Goal: Task Accomplishment & Management: Use online tool/utility

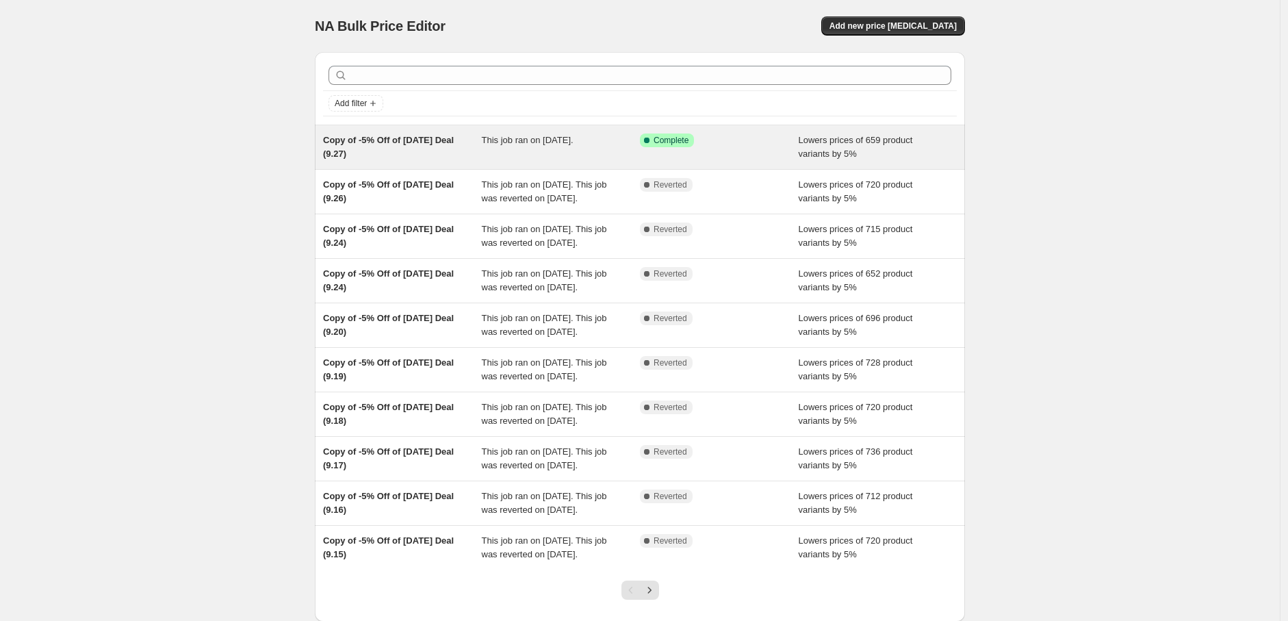
click at [575, 157] on div "This job ran on [DATE]." at bounding box center [561, 146] width 159 height 27
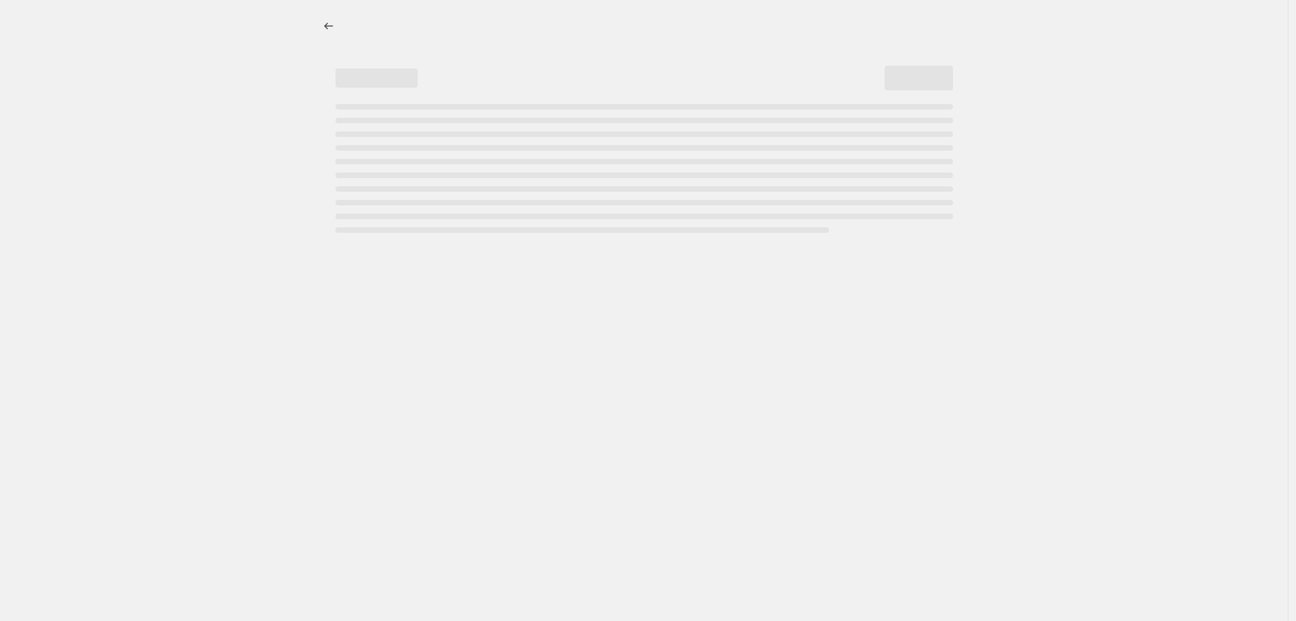
select select "percentage"
select select "pp"
select select "collection"
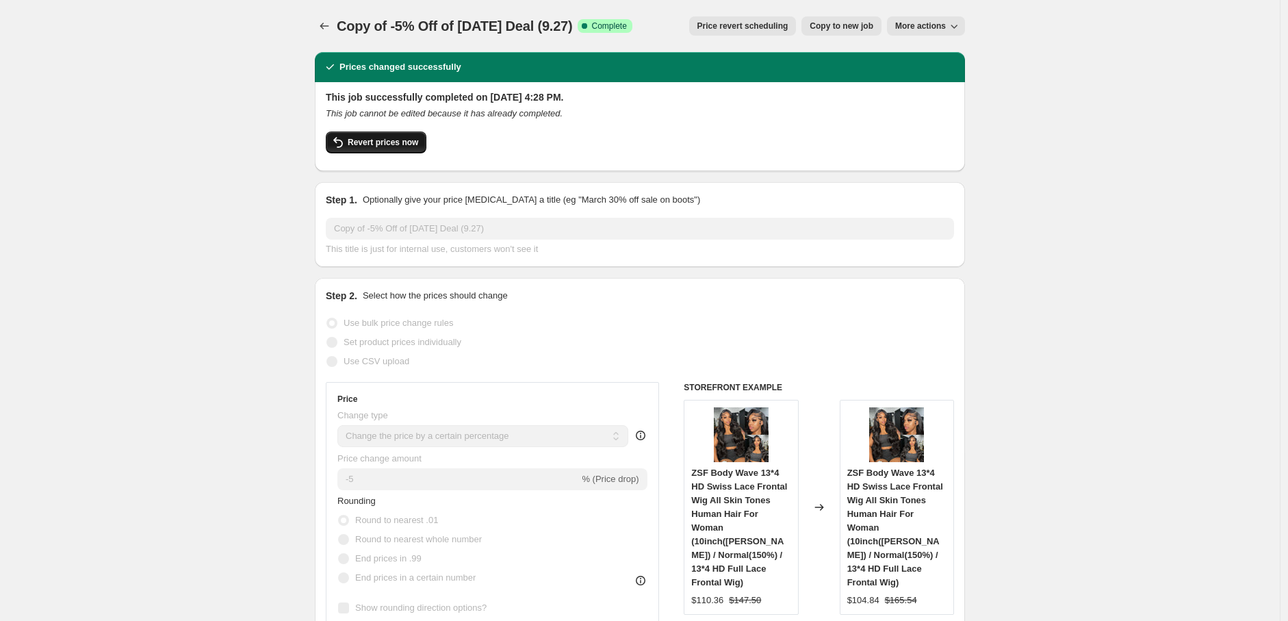
click at [393, 140] on span "Revert prices now" at bounding box center [383, 142] width 70 height 11
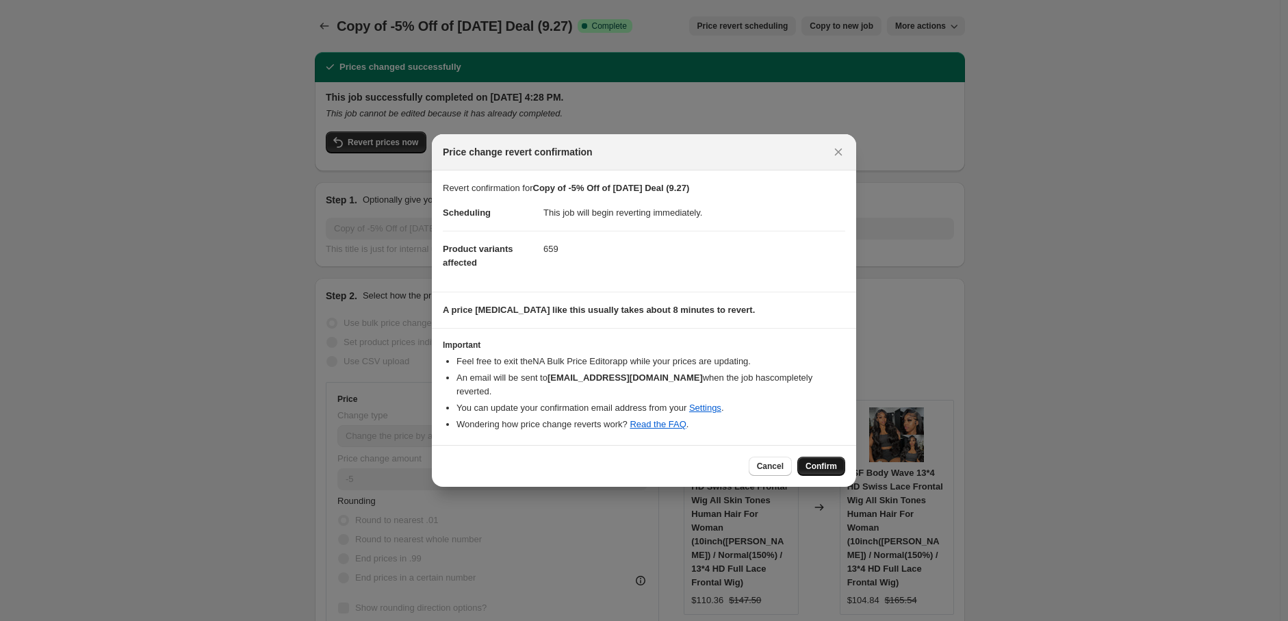
click at [816, 464] on span "Confirm" at bounding box center [821, 466] width 31 height 11
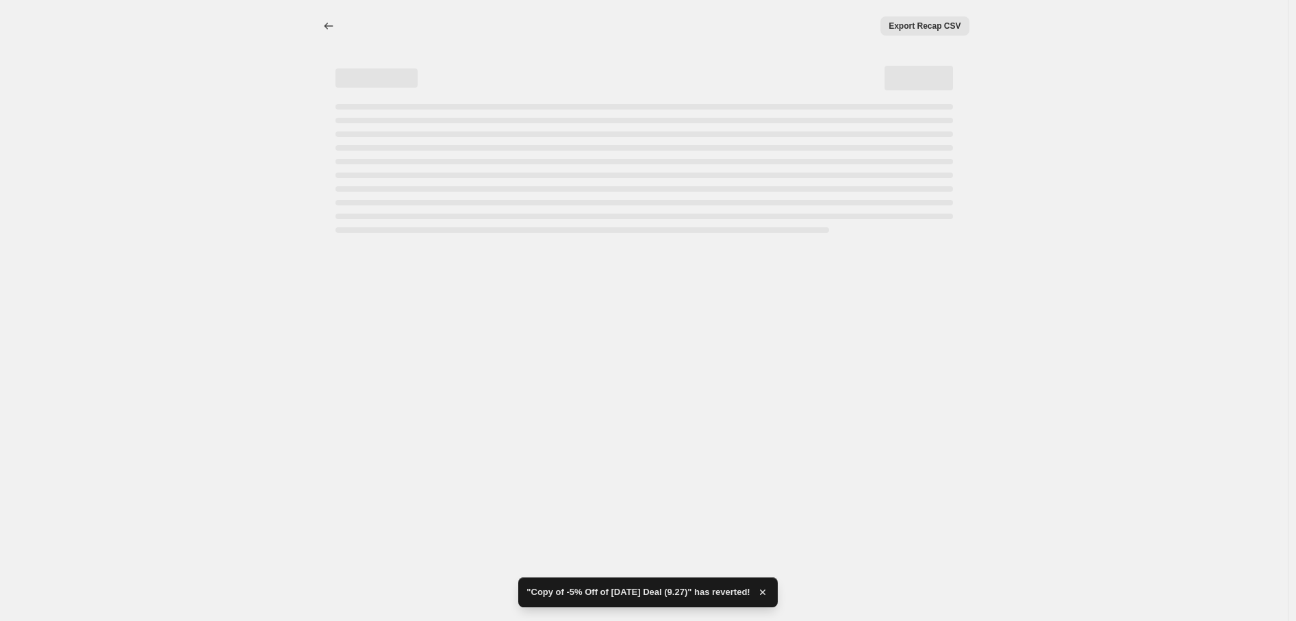
select select "percentage"
select select "pp"
select select "collection"
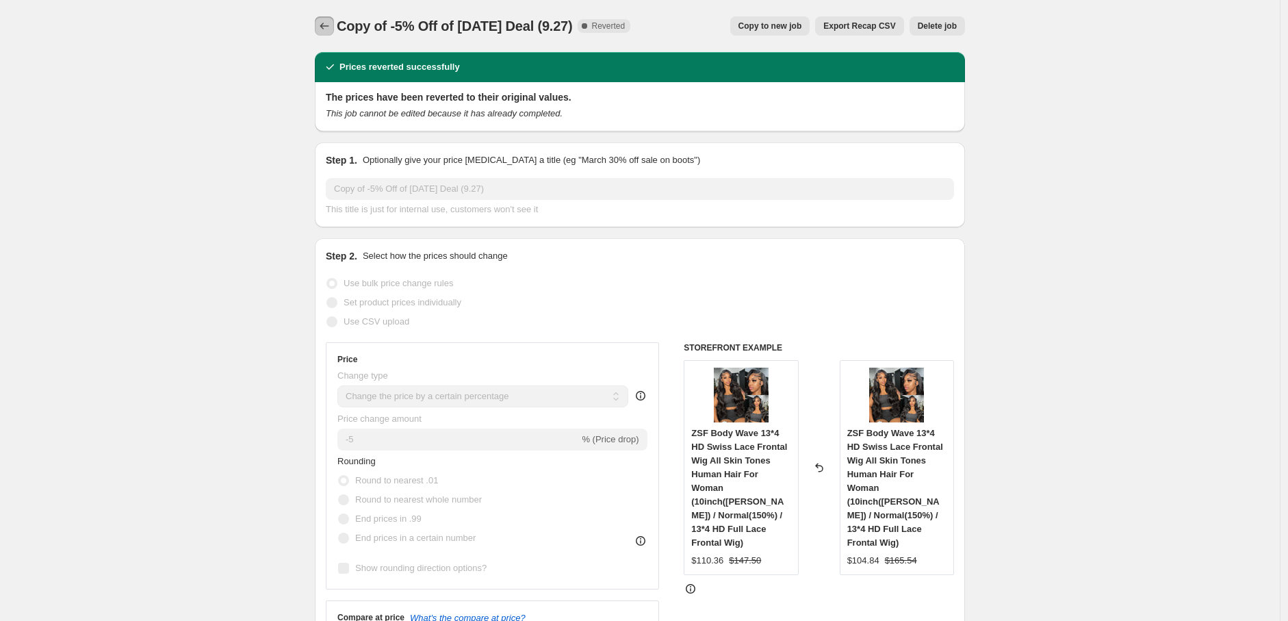
click at [327, 16] on button "Price change jobs" at bounding box center [324, 25] width 19 height 19
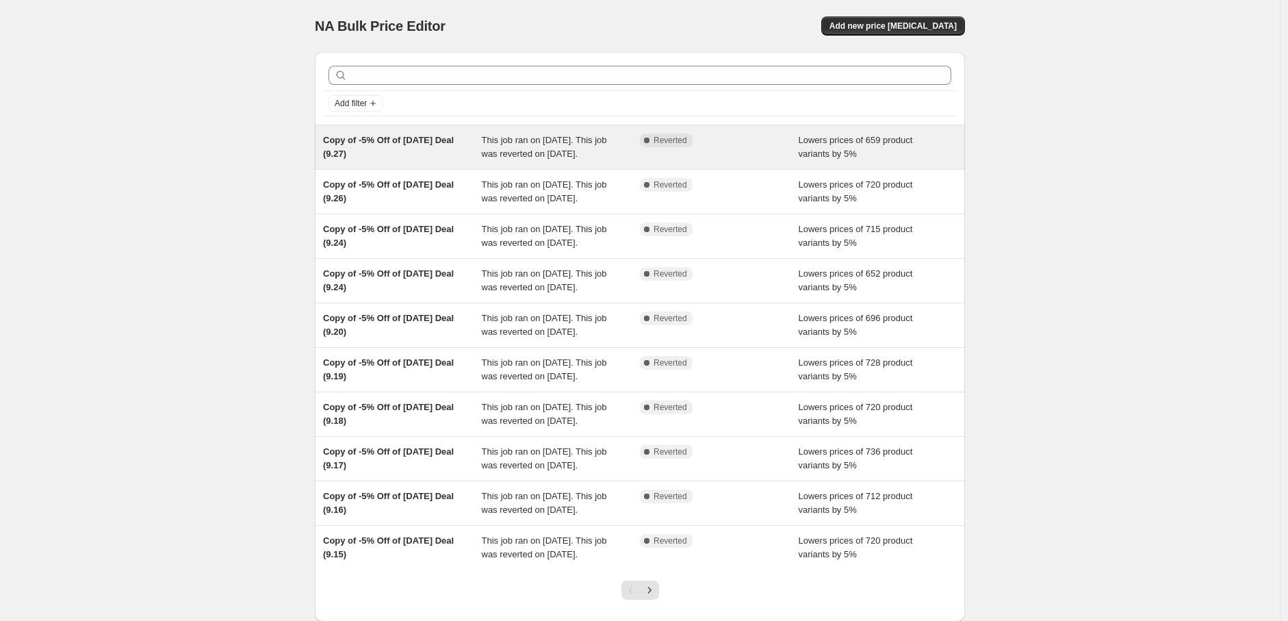
click at [626, 149] on div "This job ran on [DATE]. This job was reverted on [DATE]." at bounding box center [561, 146] width 159 height 27
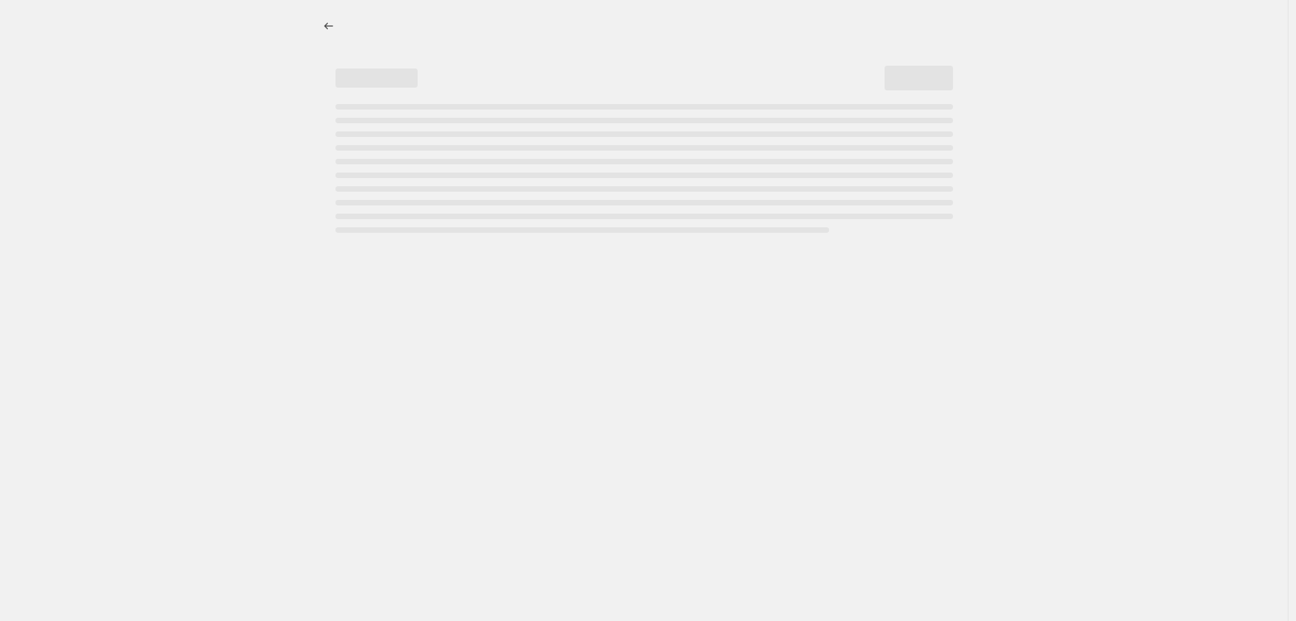
select select "percentage"
select select "pp"
select select "collection"
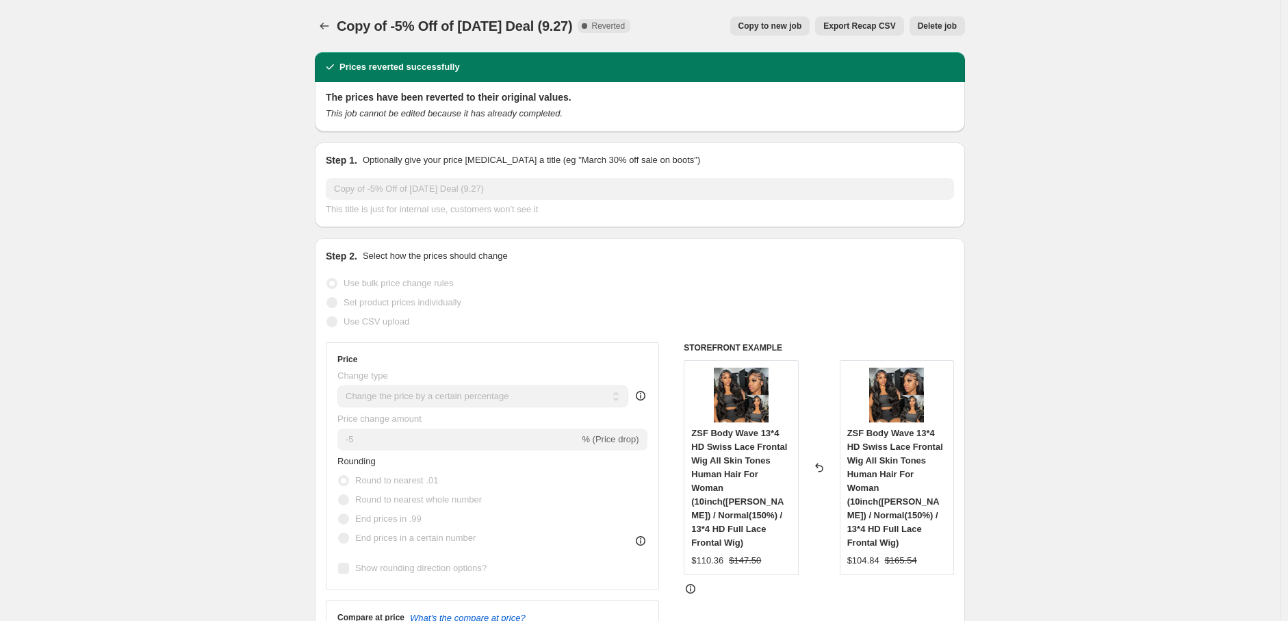
click at [774, 23] on span "Copy to new job" at bounding box center [770, 26] width 64 height 11
select select "percentage"
select select "pp"
select select "collection"
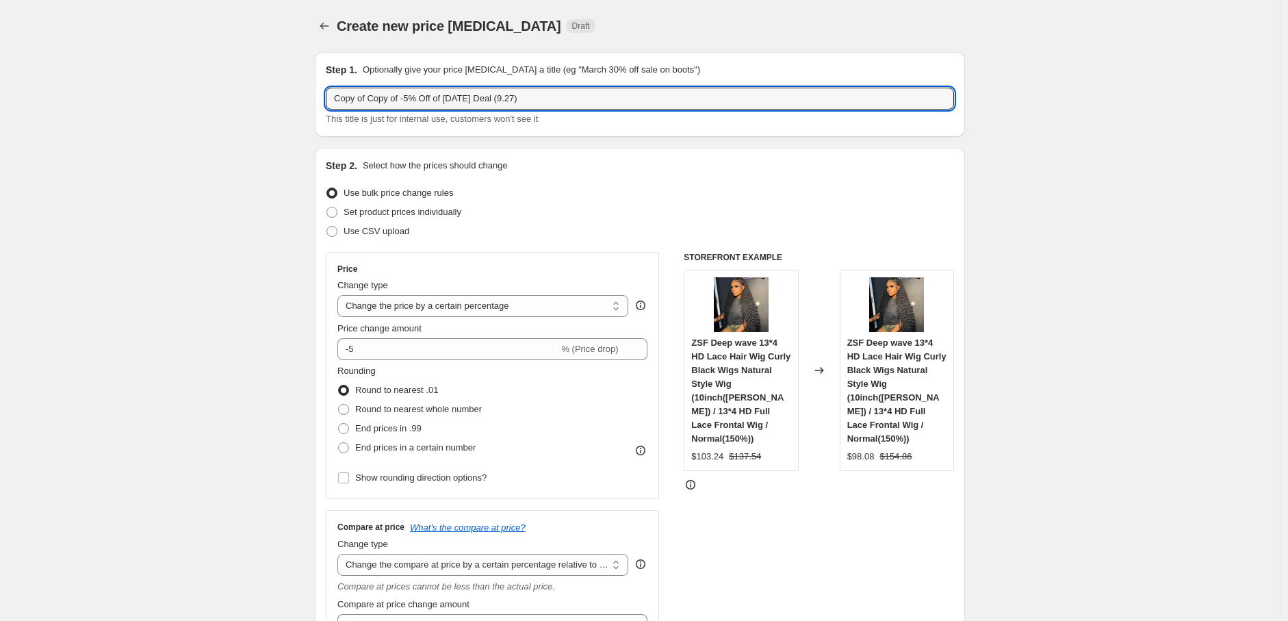
drag, startPoint x: 371, startPoint y: 104, endPoint x: 329, endPoint y: 99, distance: 42.8
click at [329, 99] on div "Step 1. Optionally give your price [MEDICAL_DATA] a title (eg "March 30% off sa…" at bounding box center [640, 94] width 650 height 85
click at [476, 97] on input "Copy of -5% Off of [DATE] Deal (9.27)" at bounding box center [640, 99] width 628 height 22
type input "Copy of -5% Off of [DATE] Deal (9.29)"
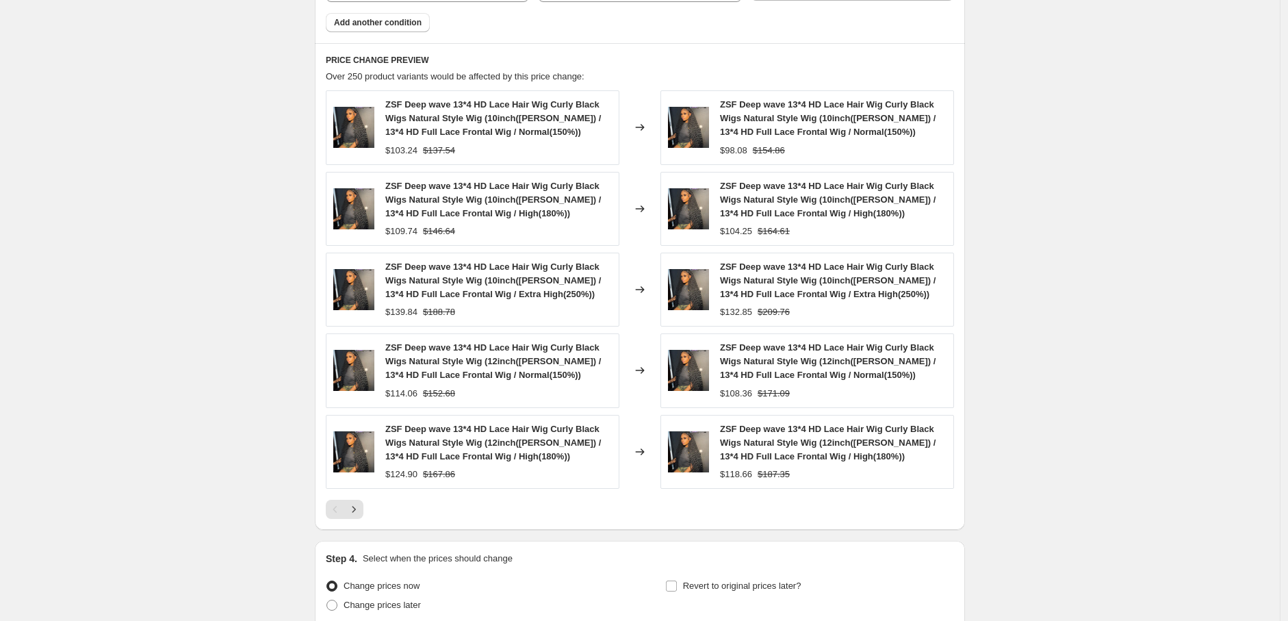
scroll to position [1181, 0]
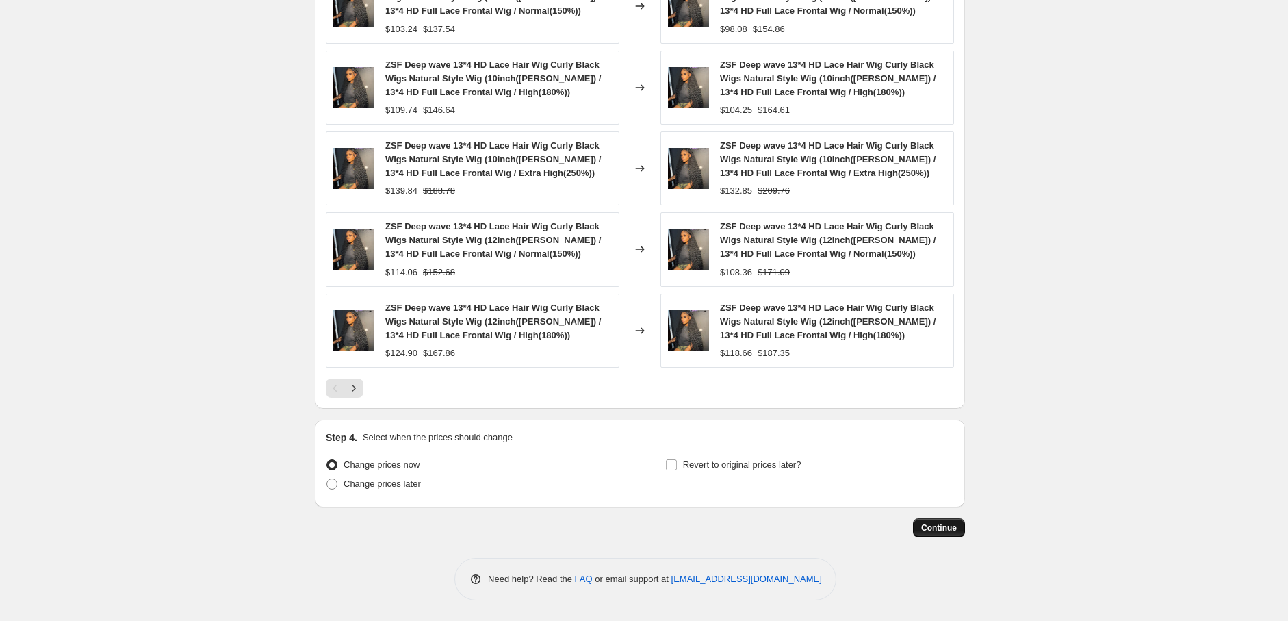
click at [947, 528] on span "Continue" at bounding box center [939, 527] width 36 height 11
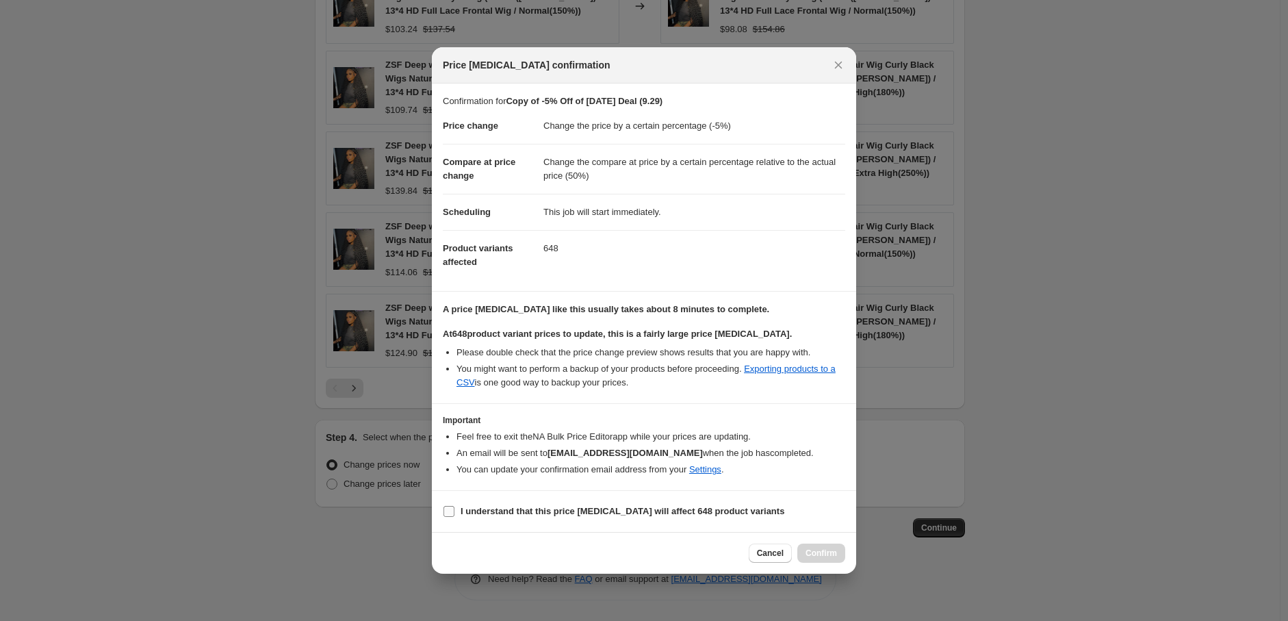
click at [448, 513] on input "I understand that this price [MEDICAL_DATA] will affect 648 product variants" at bounding box center [448, 511] width 11 height 11
checkbox input "true"
click at [818, 550] on span "Confirm" at bounding box center [821, 553] width 31 height 11
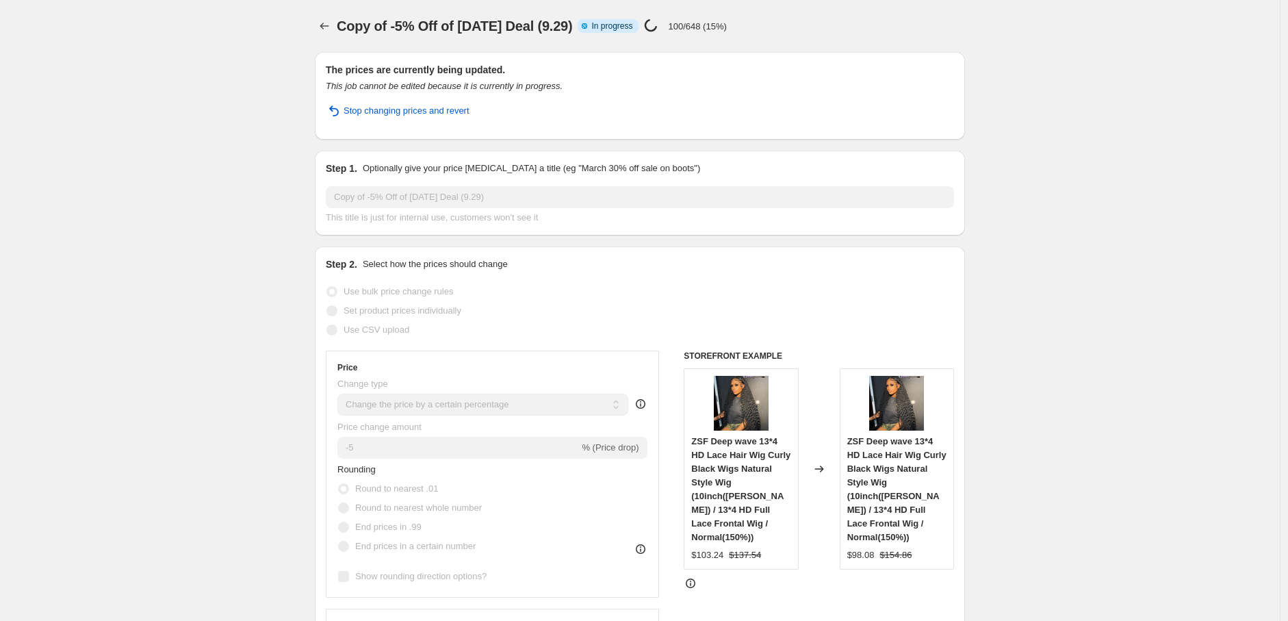
select select "percentage"
select select "pp"
select select "collection"
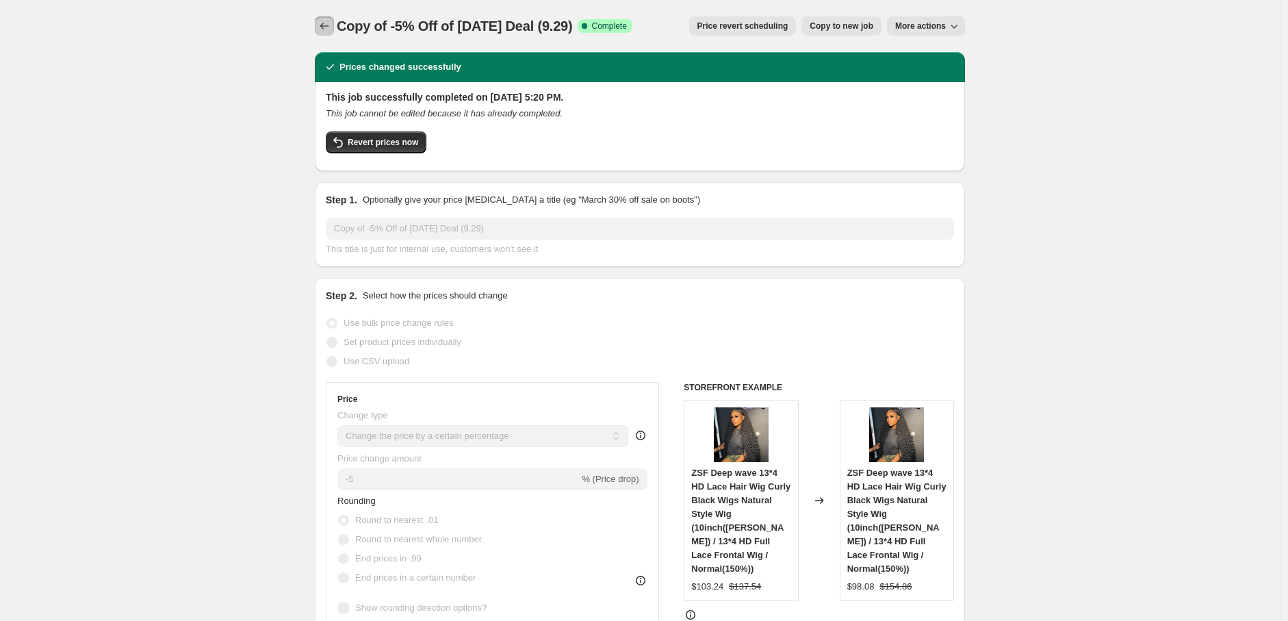
click at [329, 23] on icon "Price change jobs" at bounding box center [325, 26] width 14 height 14
